Goal: Find specific page/section: Find specific page/section

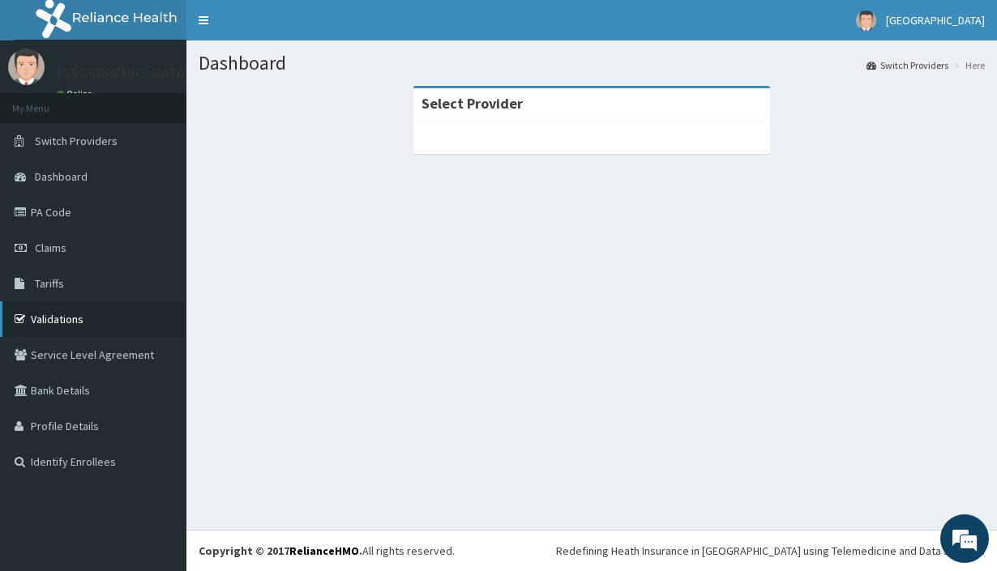
click at [122, 319] on link "Validations" at bounding box center [93, 320] width 186 height 36
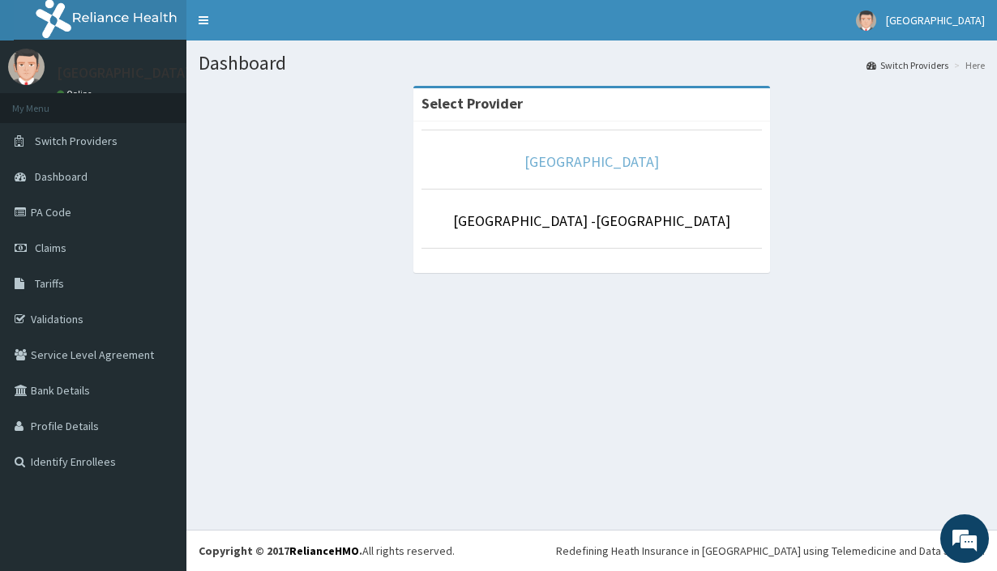
click at [563, 170] on link "[GEOGRAPHIC_DATA]" at bounding box center [591, 161] width 135 height 19
